Goal: Check status

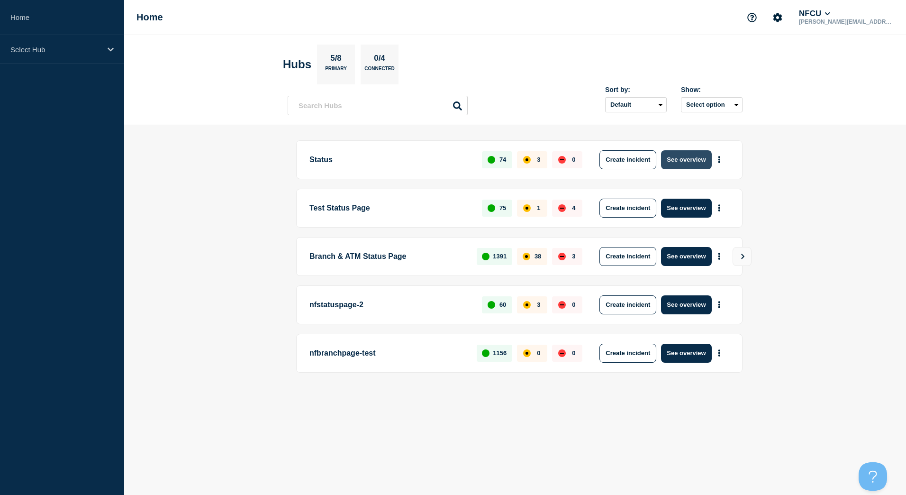
click at [676, 161] on button "See overview" at bounding box center [686, 159] width 50 height 19
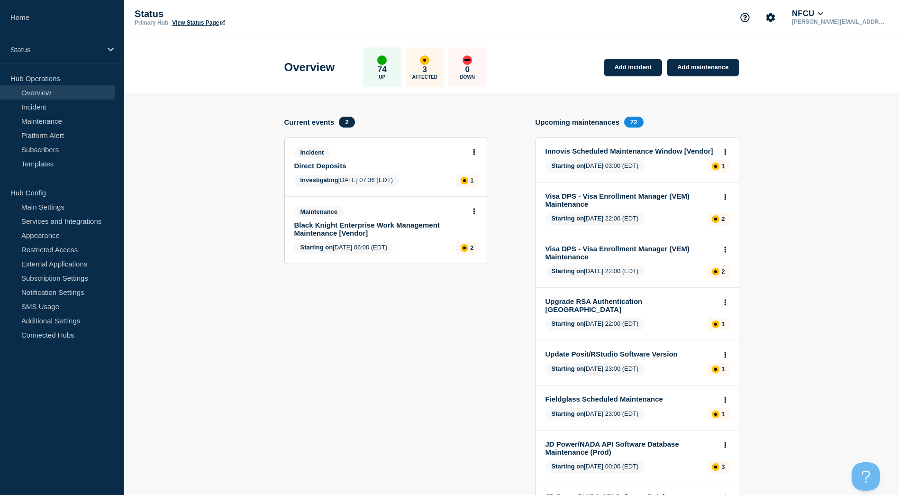
click at [326, 164] on link "Direct Deposits" at bounding box center [379, 166] width 171 height 8
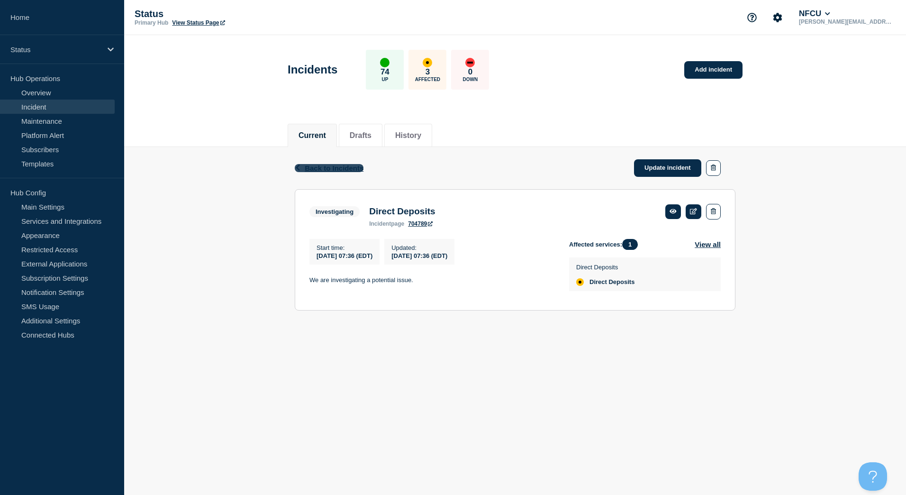
click at [307, 169] on span "Back to Incidents" at bounding box center [334, 168] width 59 height 8
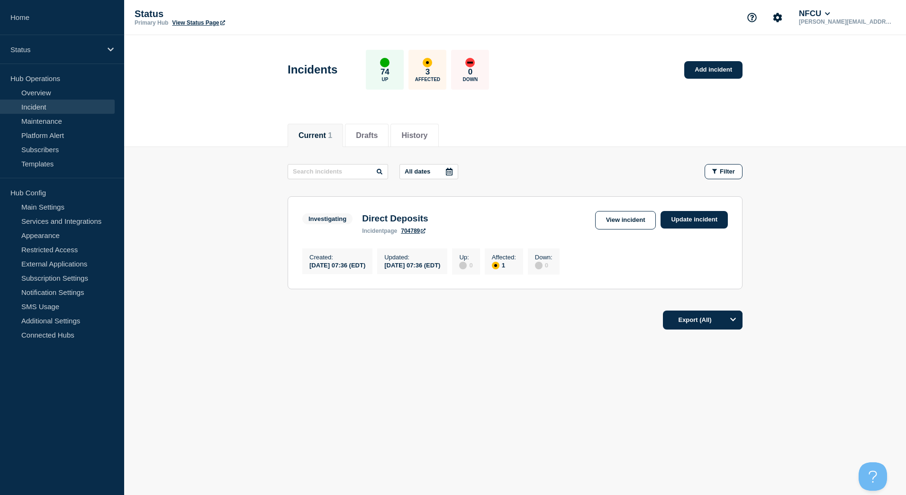
click at [838, 251] on main "All dates Filter Investigating 1 Affected Direct Deposits Created [DATE] 07:36 …" at bounding box center [515, 225] width 782 height 156
click at [37, 121] on link "Maintenance" at bounding box center [57, 121] width 115 height 14
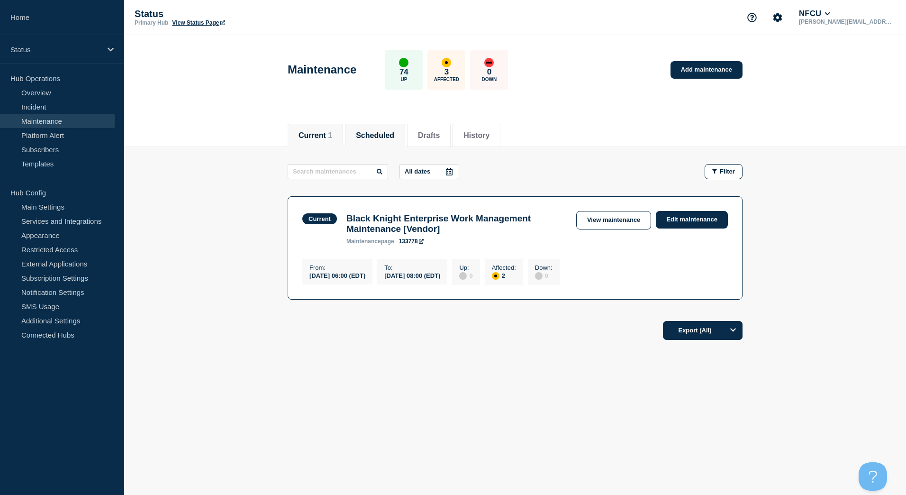
click at [391, 131] on button "Scheduled" at bounding box center [375, 135] width 38 height 9
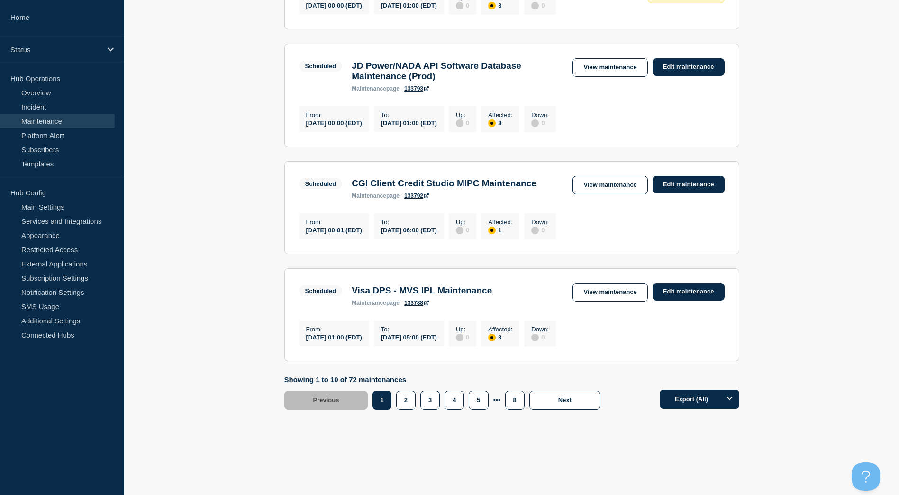
scroll to position [1001, 0]
click at [405, 396] on button "2" at bounding box center [405, 399] width 19 height 19
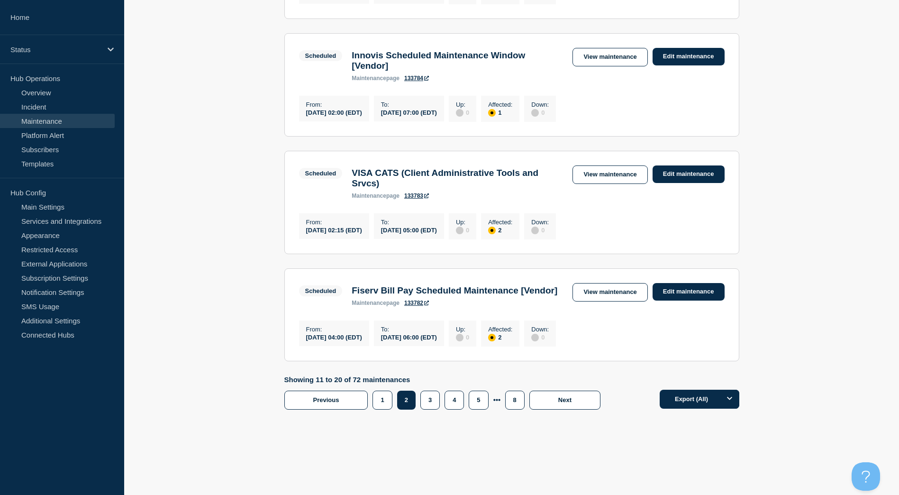
scroll to position [1001, 0]
click at [429, 402] on button "3" at bounding box center [429, 399] width 19 height 19
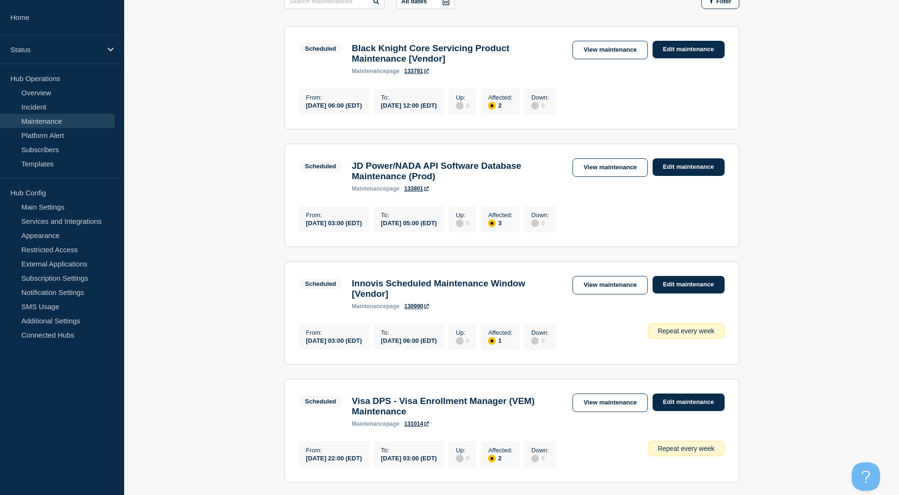
scroll to position [54, 0]
